Goal: Task Accomplishment & Management: Manage account settings

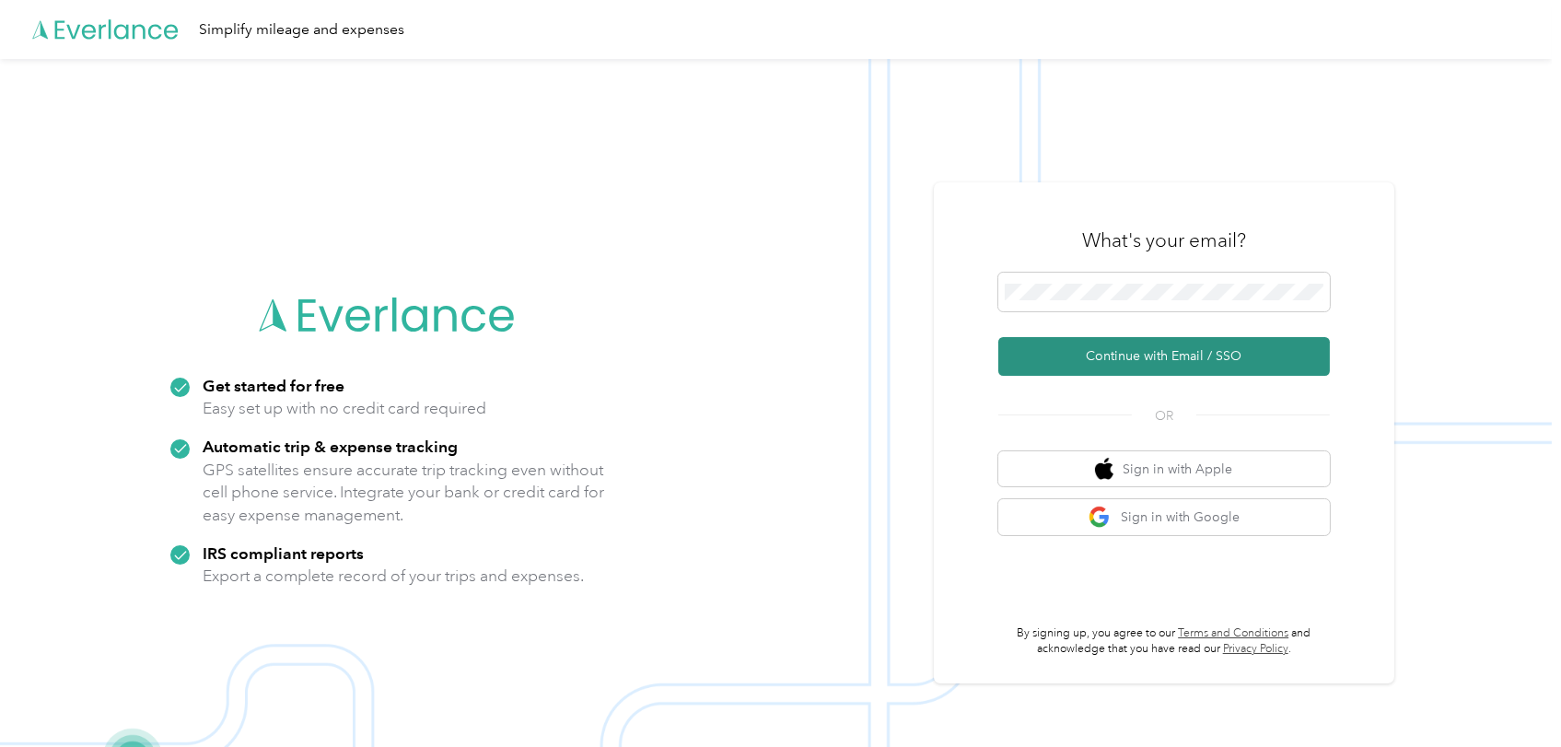
click at [1158, 349] on button "Continue with Email / SSO" at bounding box center [1165, 356] width 332 height 39
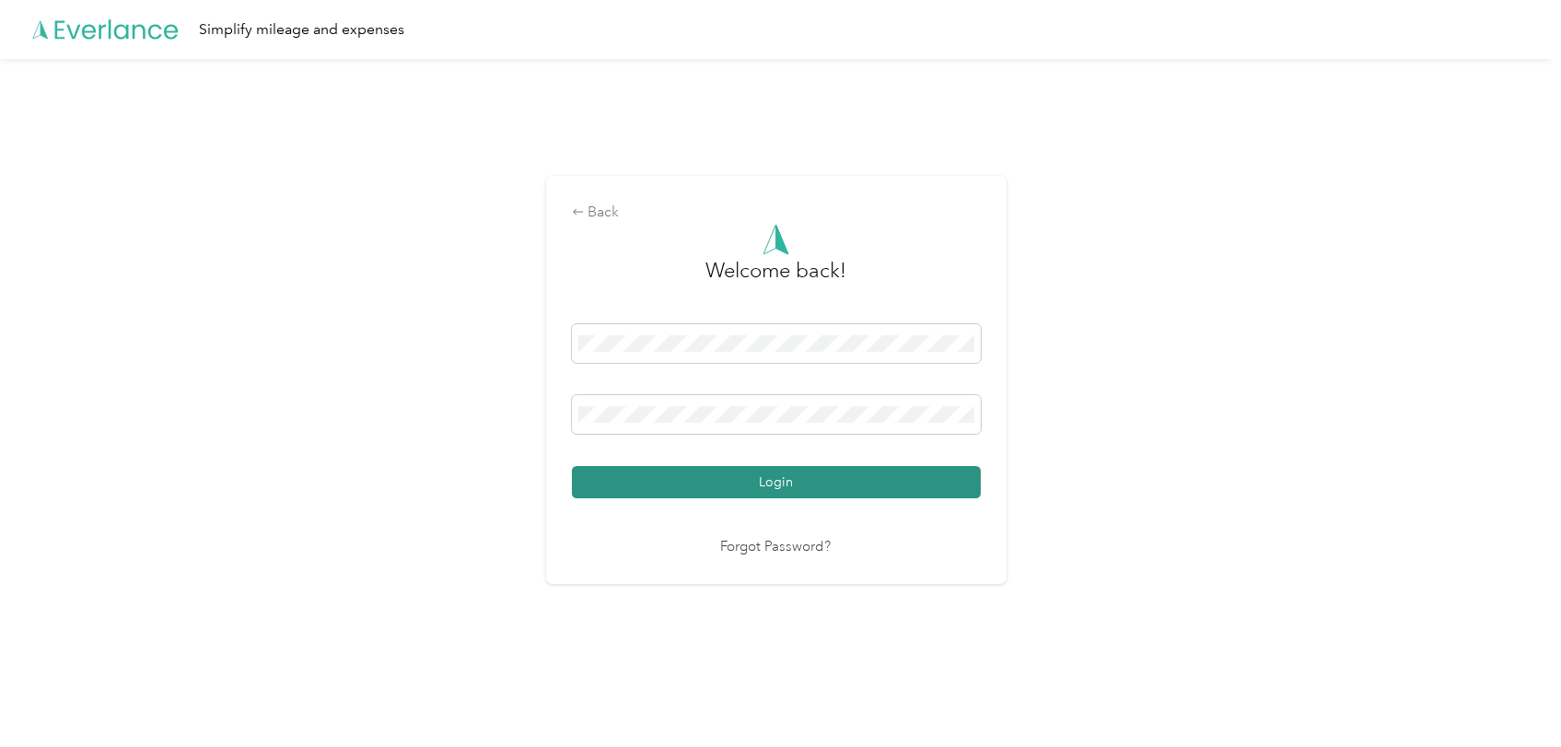
click at [778, 474] on button "Login" at bounding box center [776, 482] width 409 height 32
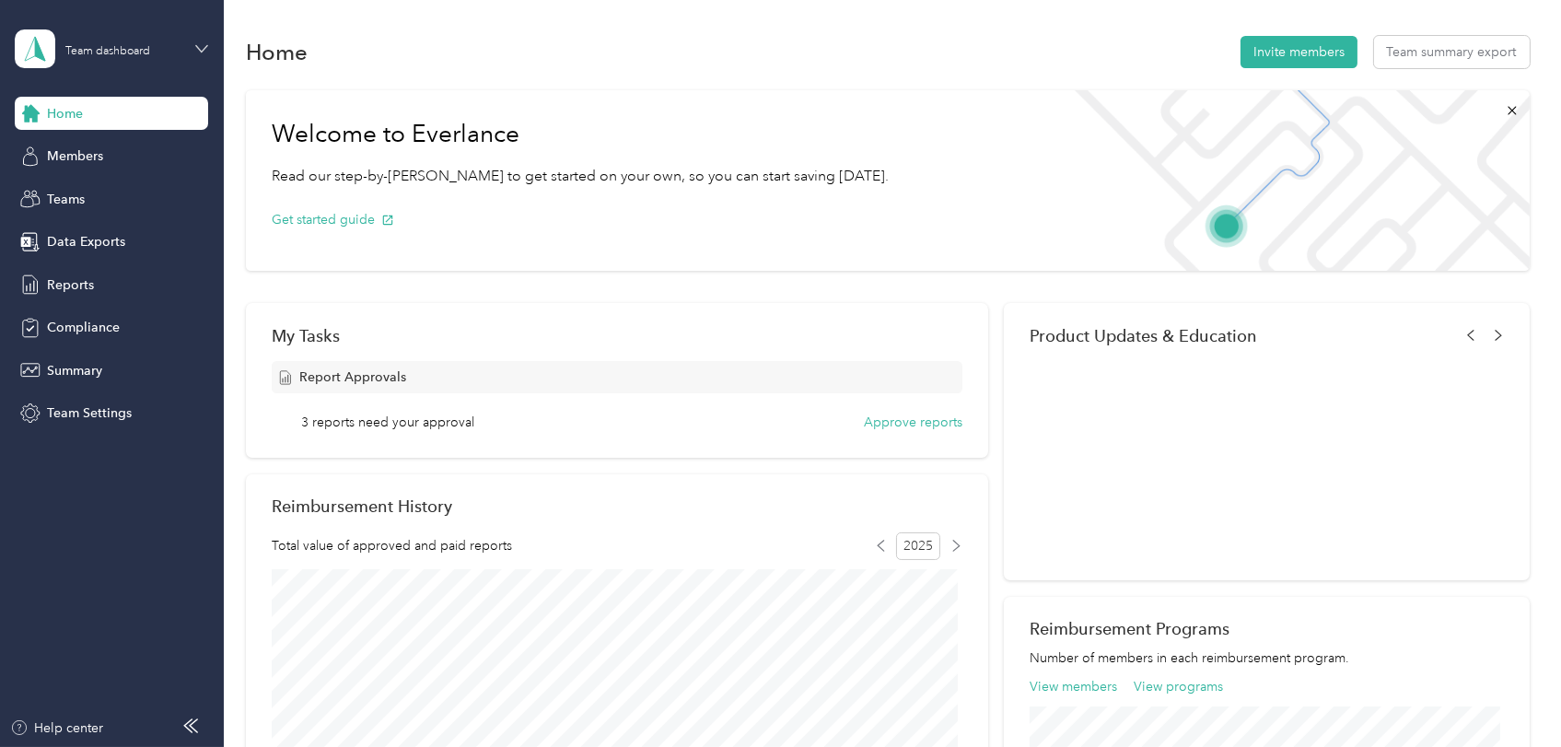
click at [197, 45] on icon at bounding box center [201, 48] width 11 height 6
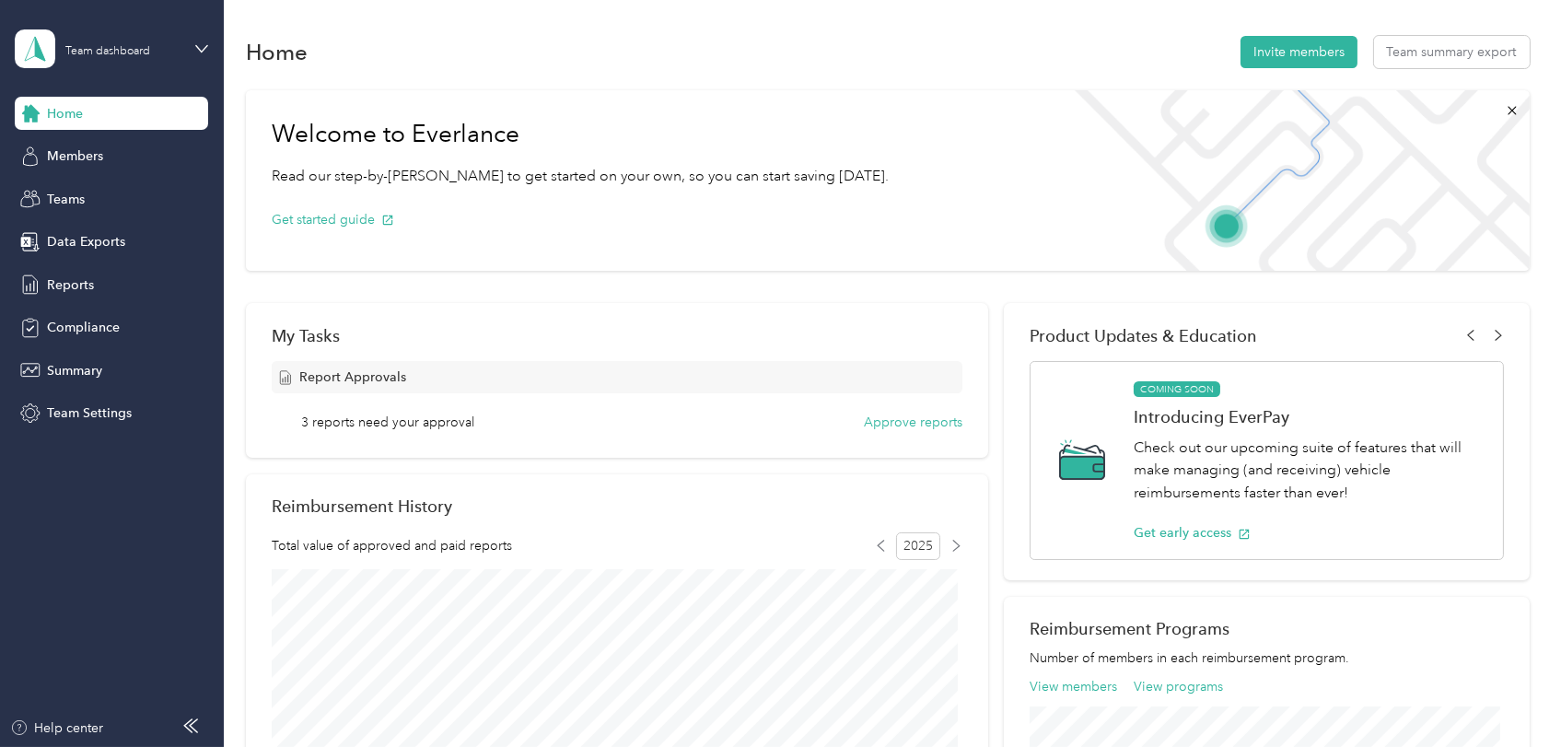
click at [79, 143] on div "Team dashboard" at bounding box center [81, 151] width 101 height 19
click at [74, 281] on span "Reports" at bounding box center [70, 284] width 47 height 19
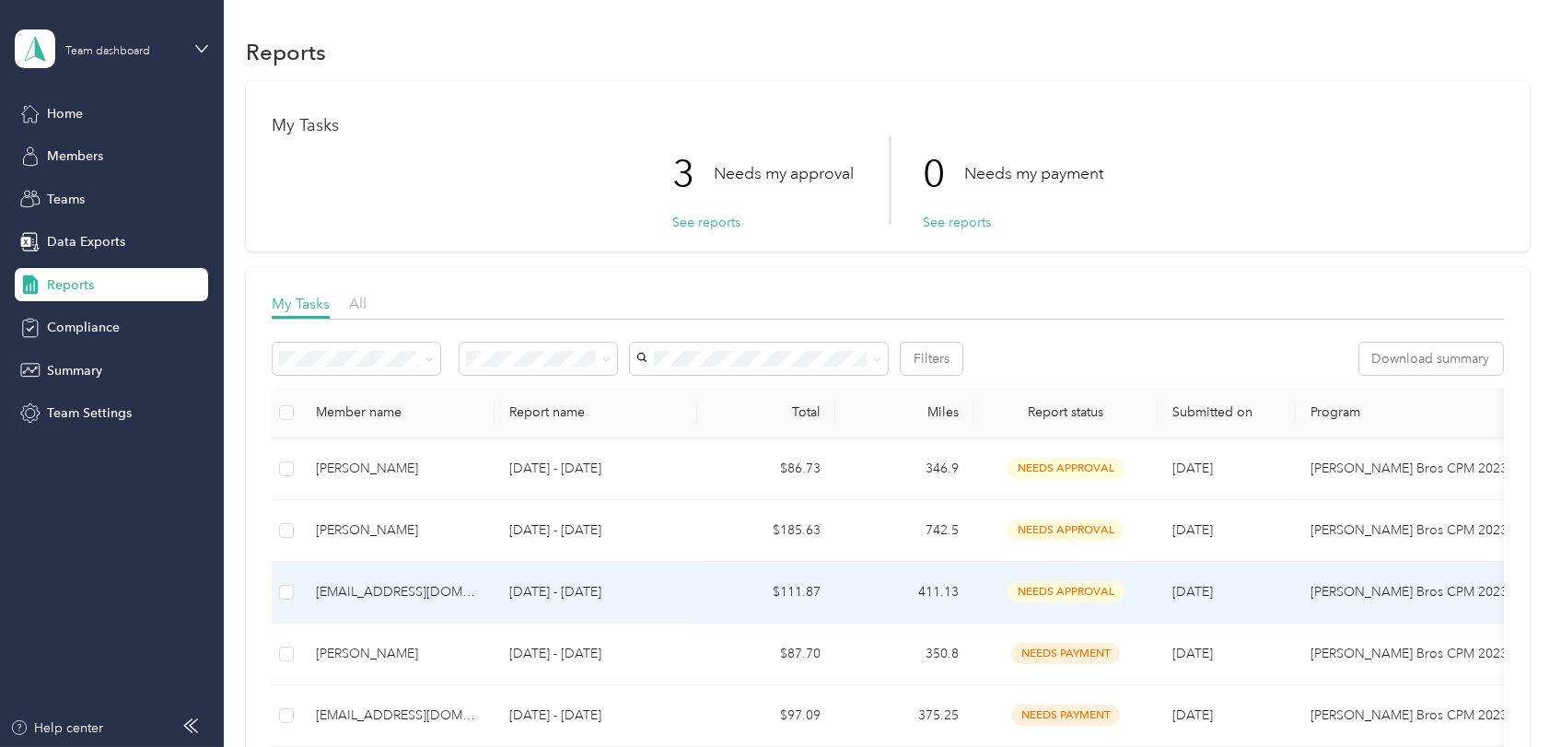
click at [334, 587] on div "[EMAIL_ADDRESS][DOMAIN_NAME]" at bounding box center [398, 592] width 164 height 20
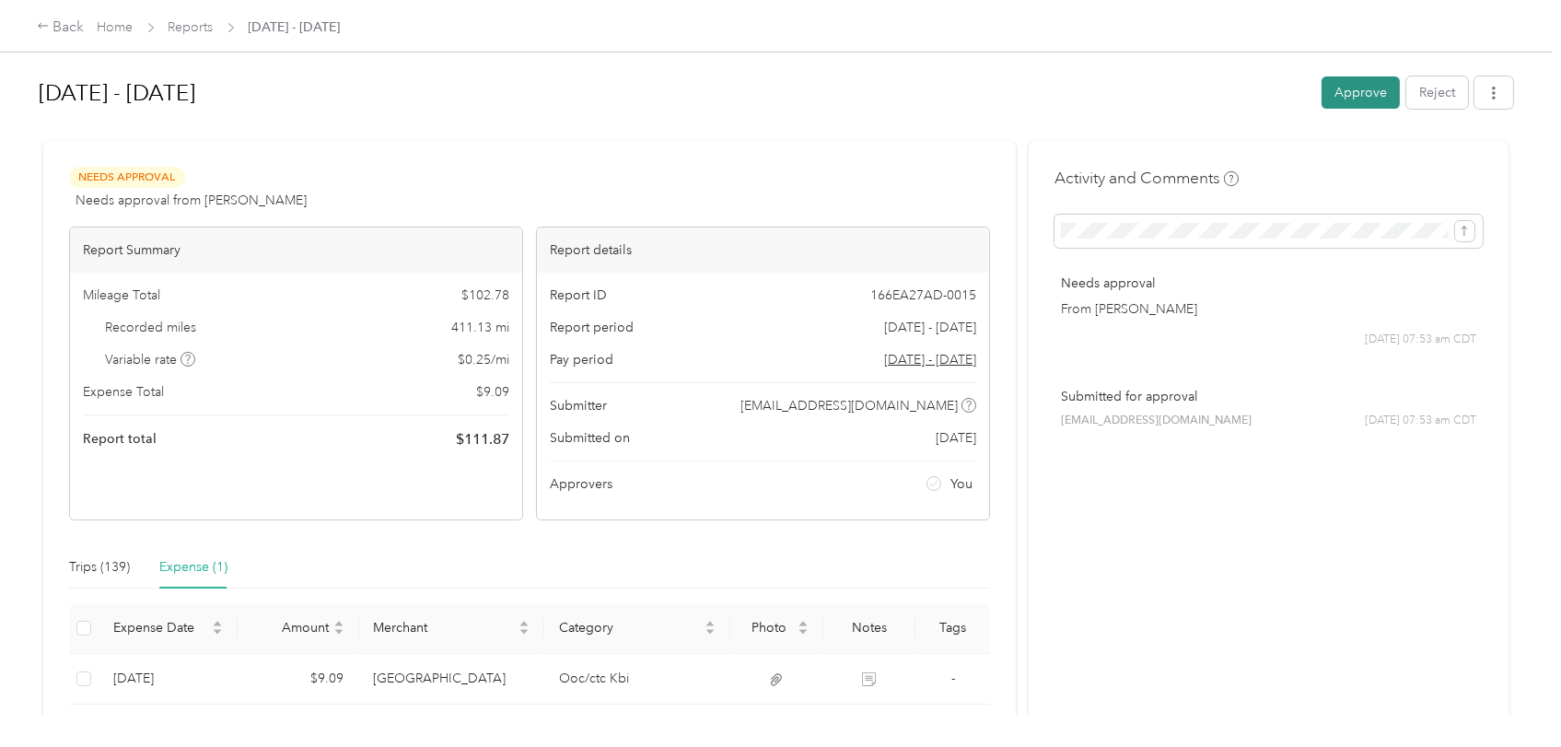
click at [1350, 85] on button "Approve" at bounding box center [1361, 92] width 78 height 32
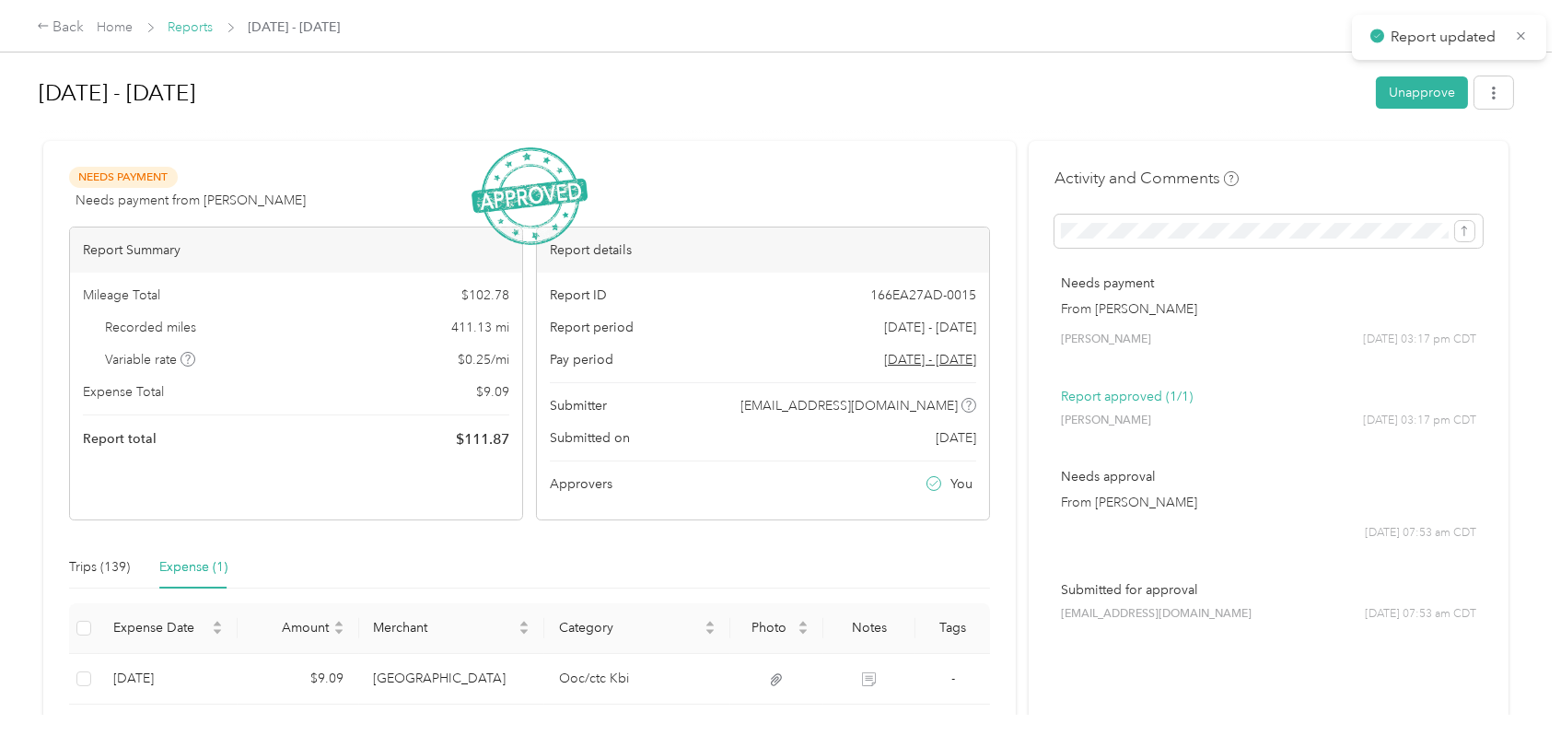
click at [180, 22] on link "Reports" at bounding box center [191, 27] width 45 height 16
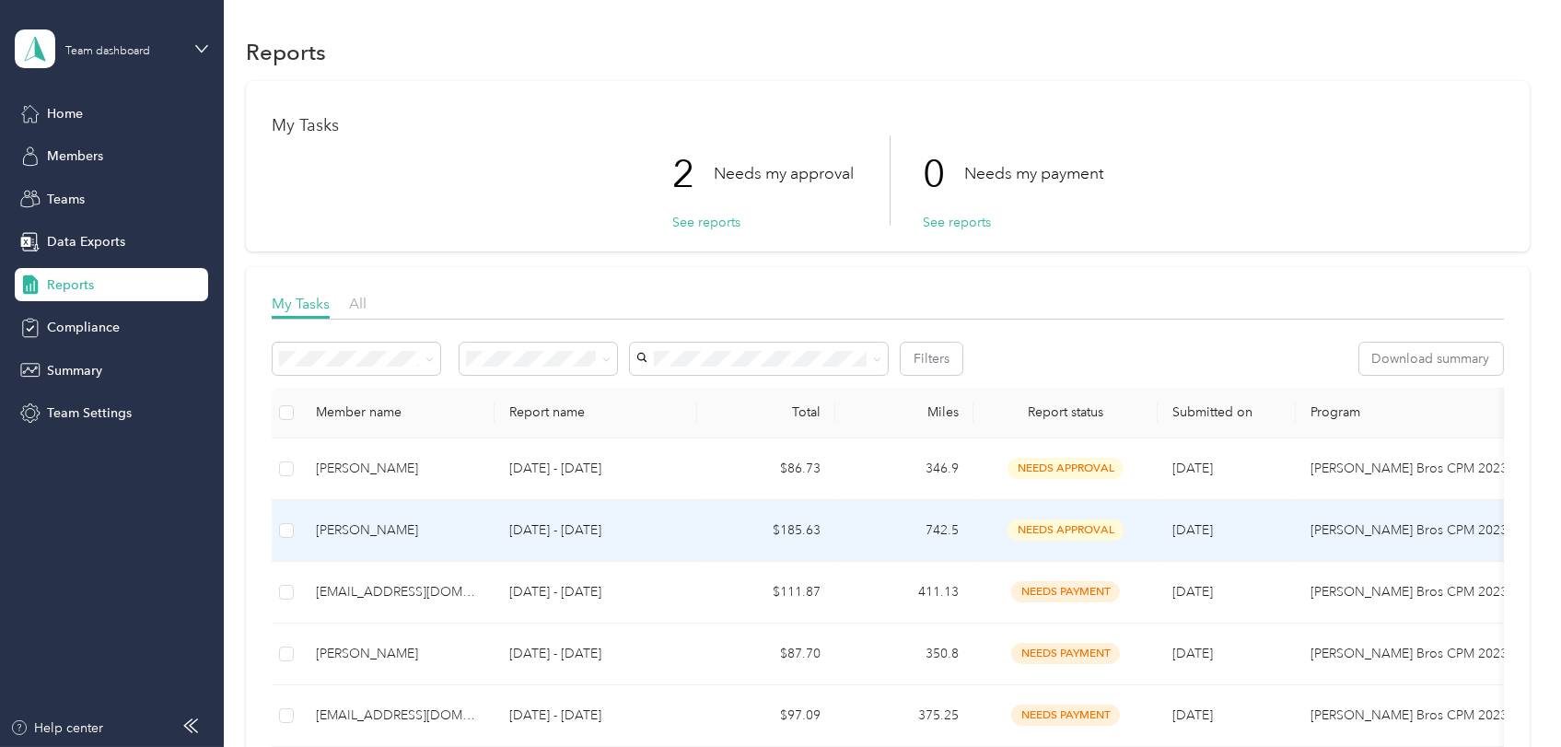
click at [339, 531] on div "[PERSON_NAME]" at bounding box center [398, 530] width 164 height 20
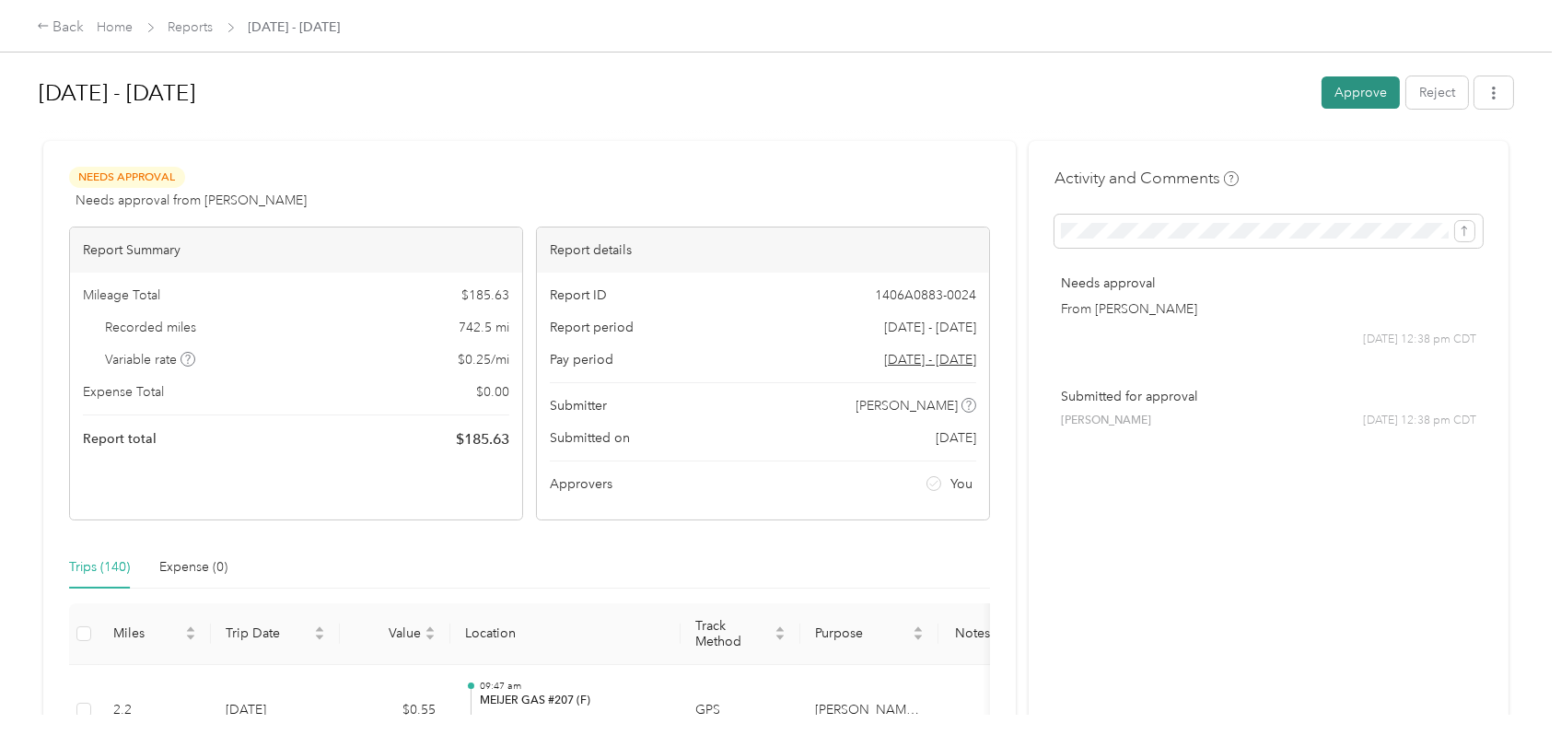
click at [1352, 88] on button "Approve" at bounding box center [1361, 92] width 78 height 32
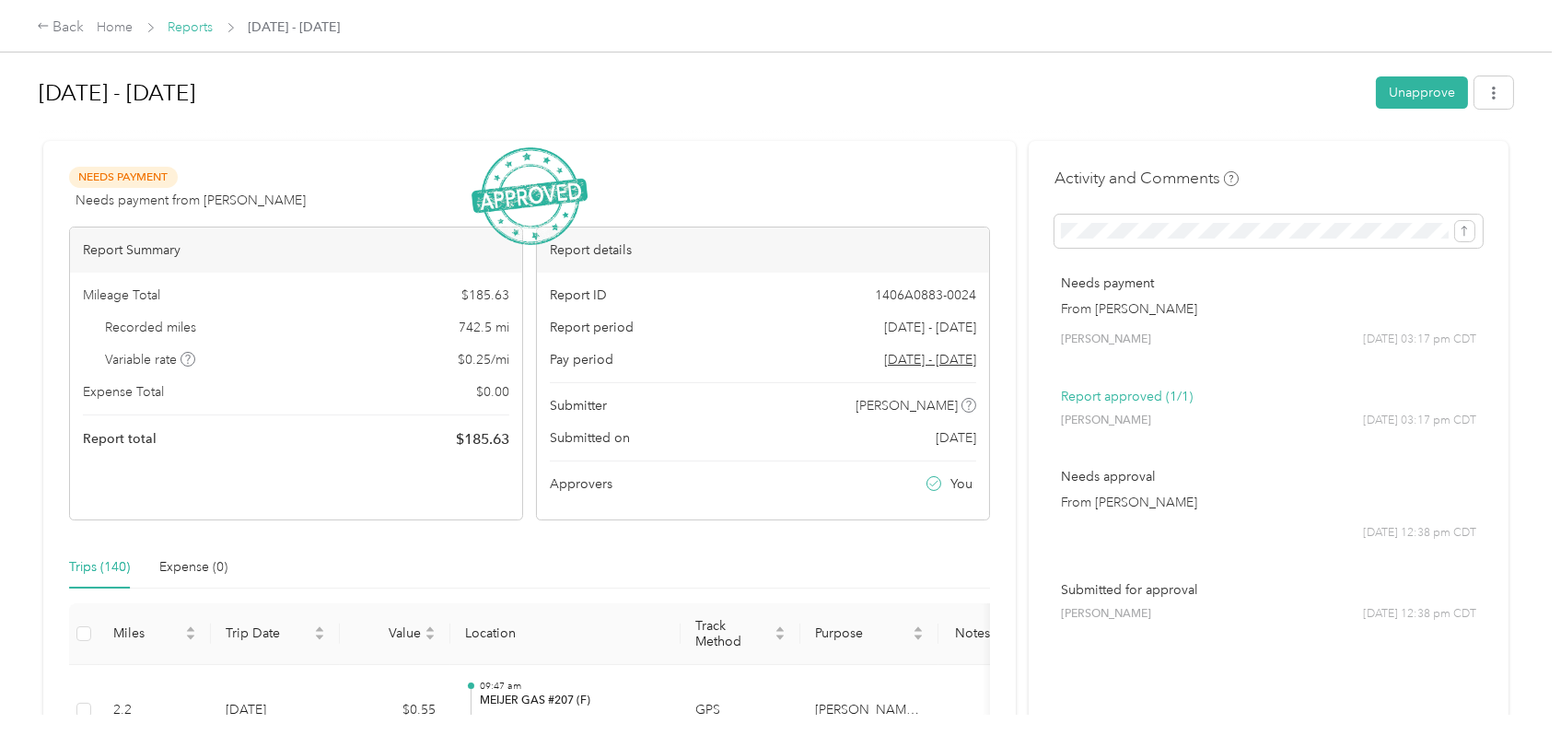
click at [181, 24] on link "Reports" at bounding box center [191, 27] width 45 height 16
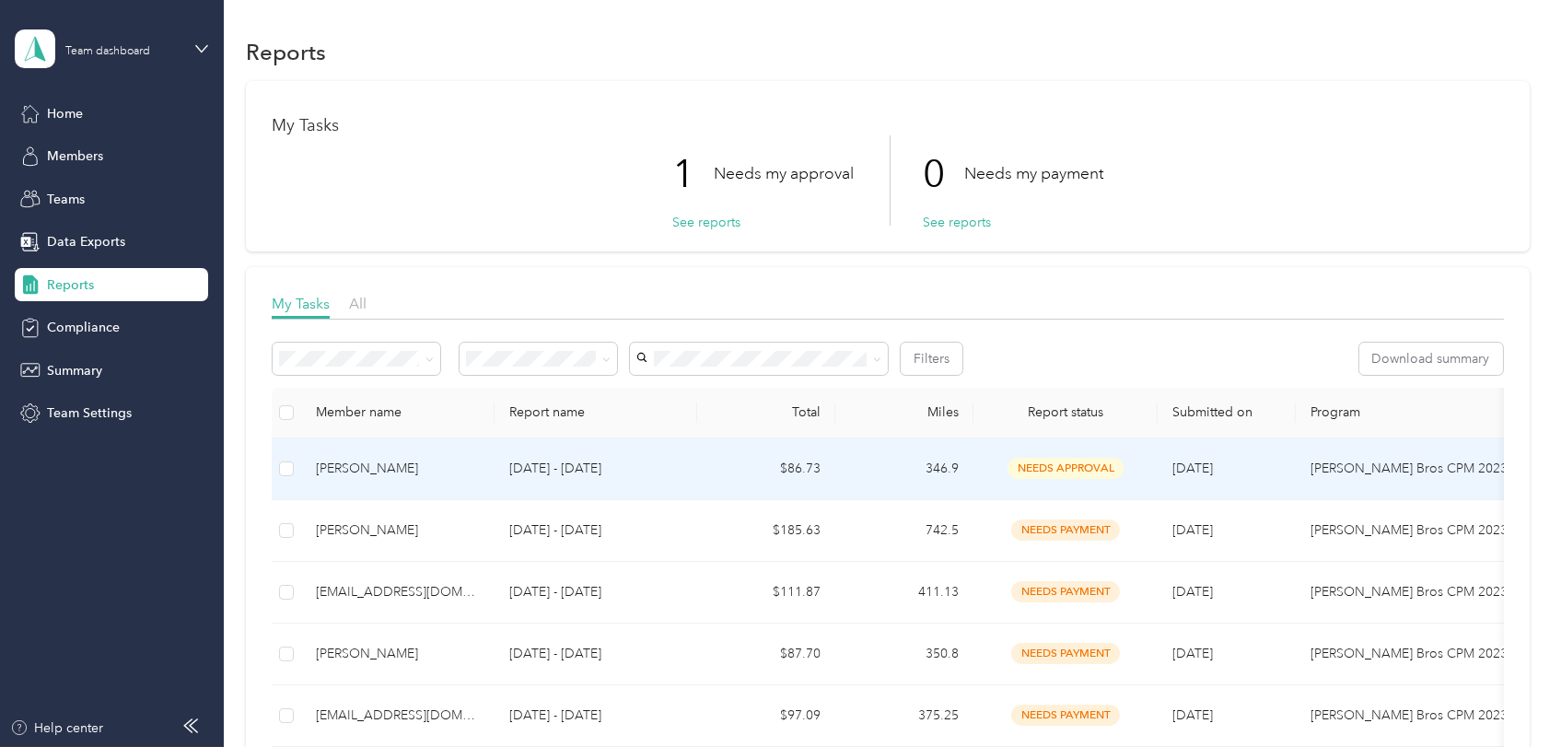
click at [343, 459] on div "[PERSON_NAME]" at bounding box center [398, 469] width 164 height 20
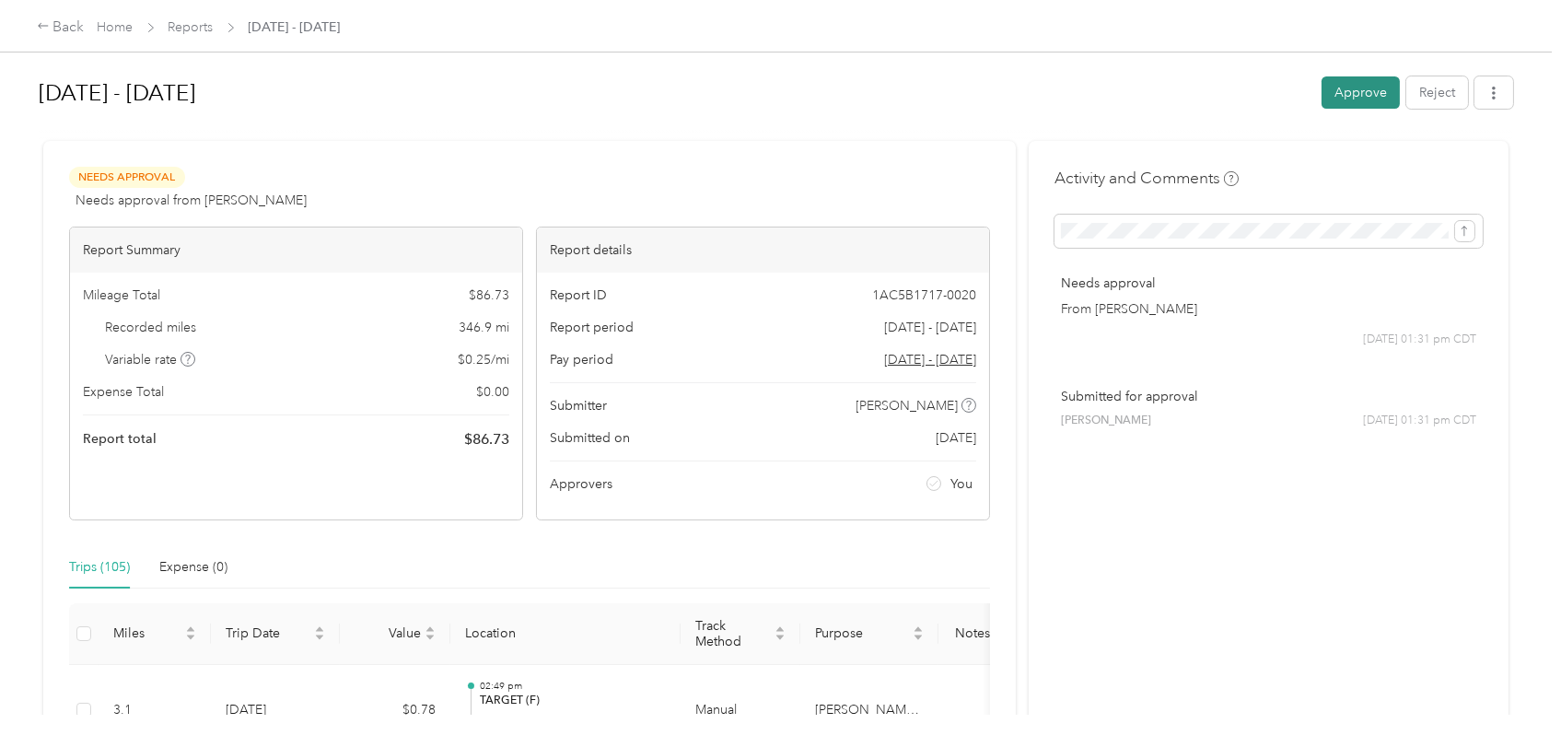
click at [1350, 88] on button "Approve" at bounding box center [1361, 92] width 78 height 32
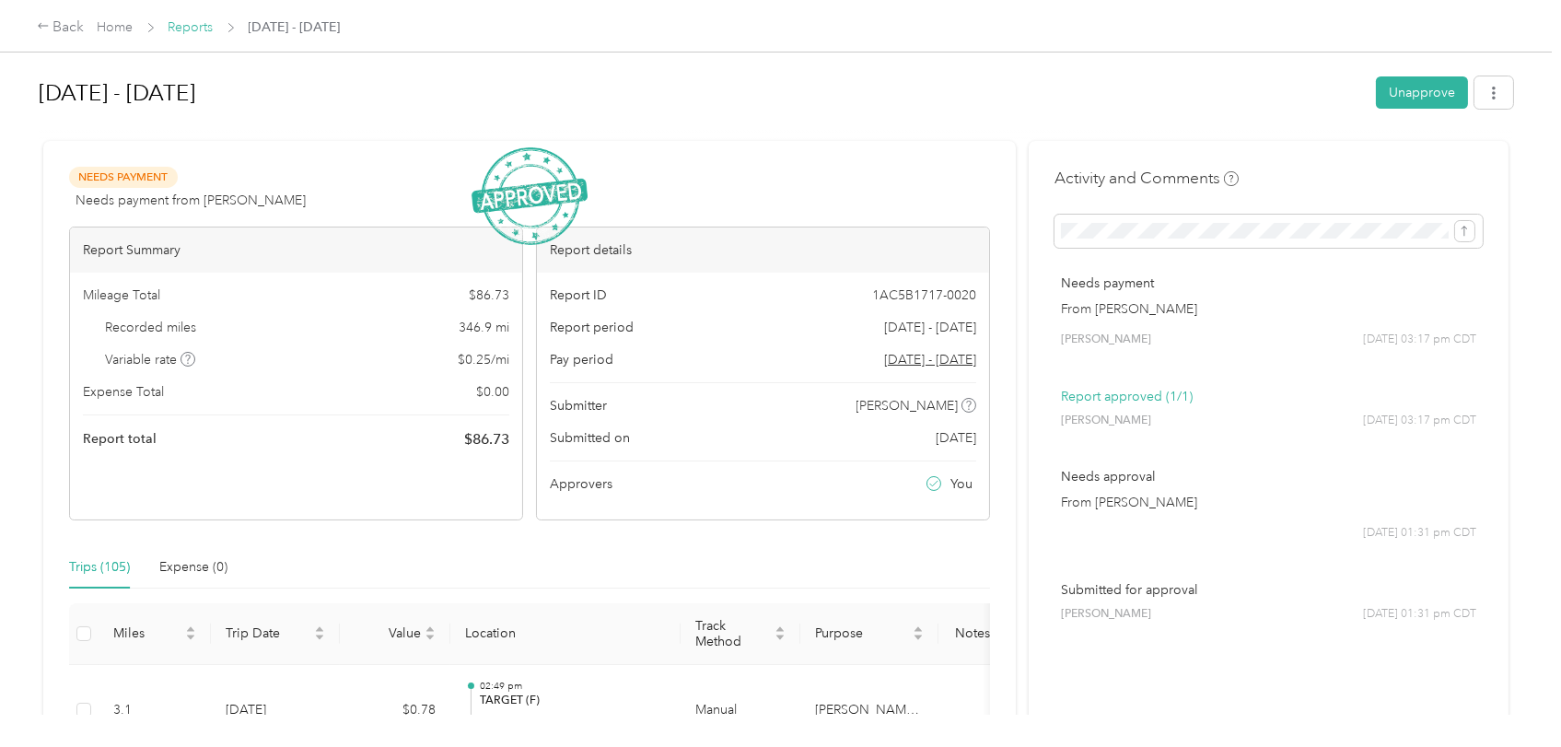
click at [198, 19] on link "Reports" at bounding box center [191, 27] width 45 height 16
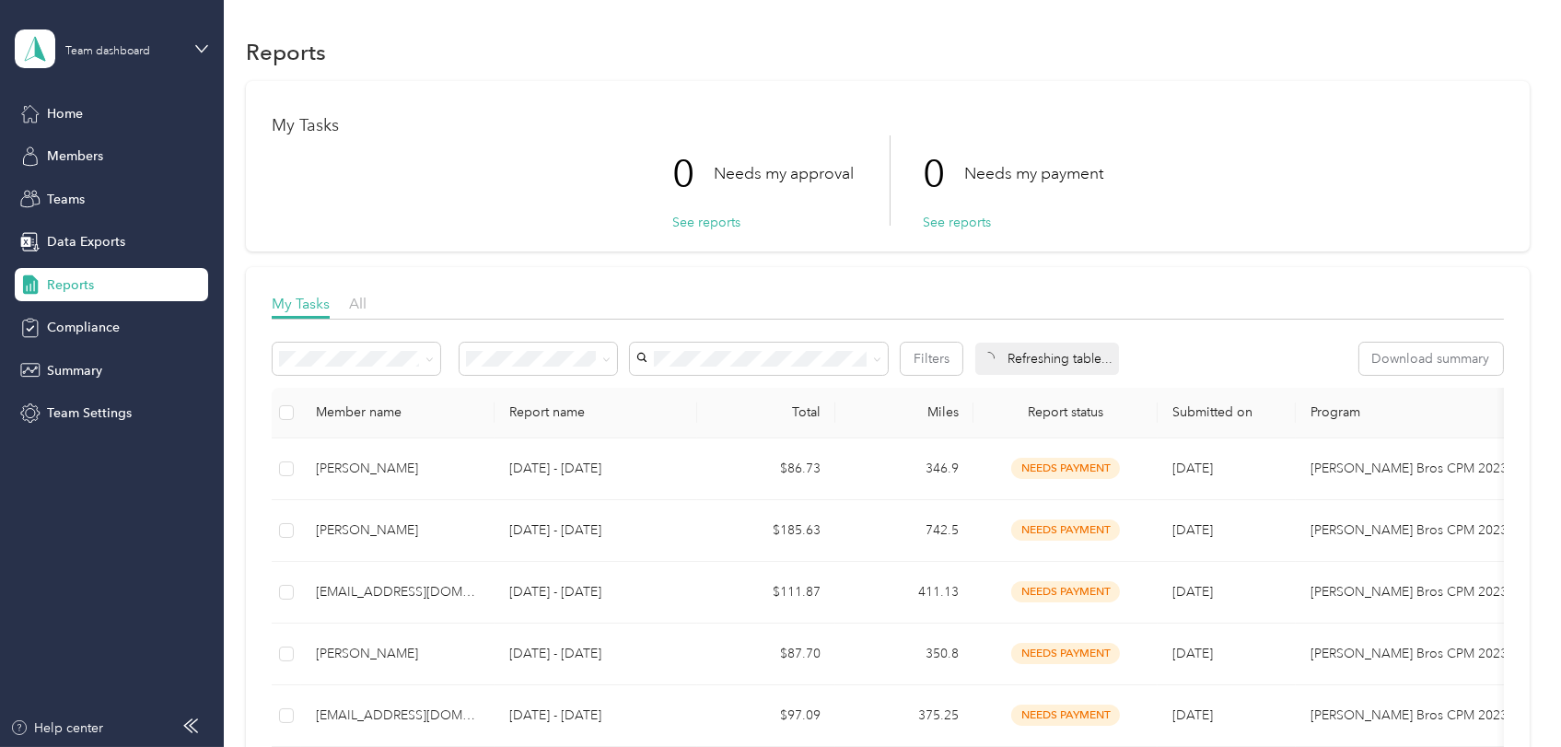
click at [1240, 61] on div "Reports" at bounding box center [887, 51] width 1283 height 39
